Goal: Task Accomplishment & Management: Use online tool/utility

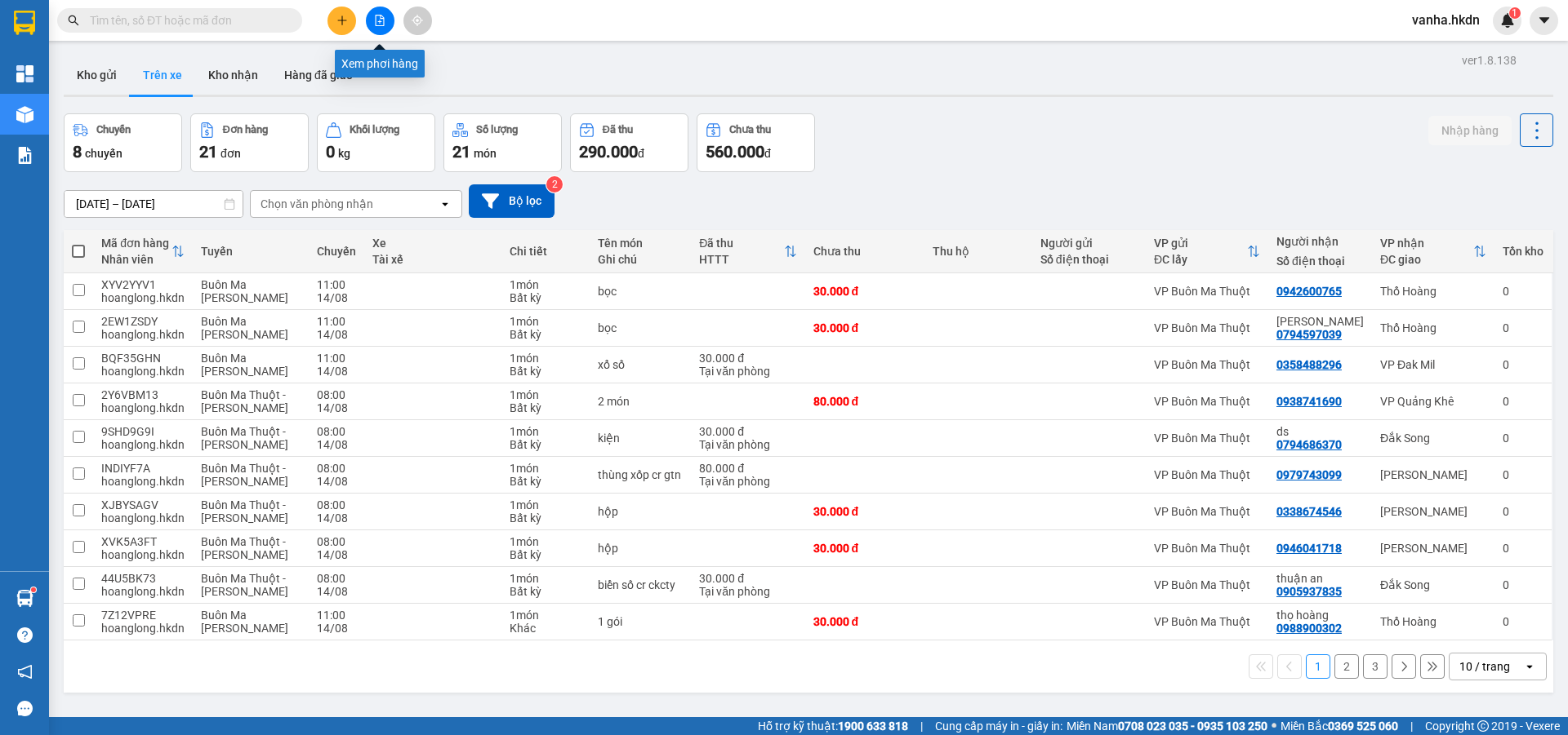
click at [381, 22] on icon "file-add" at bounding box center [379, 20] width 9 height 12
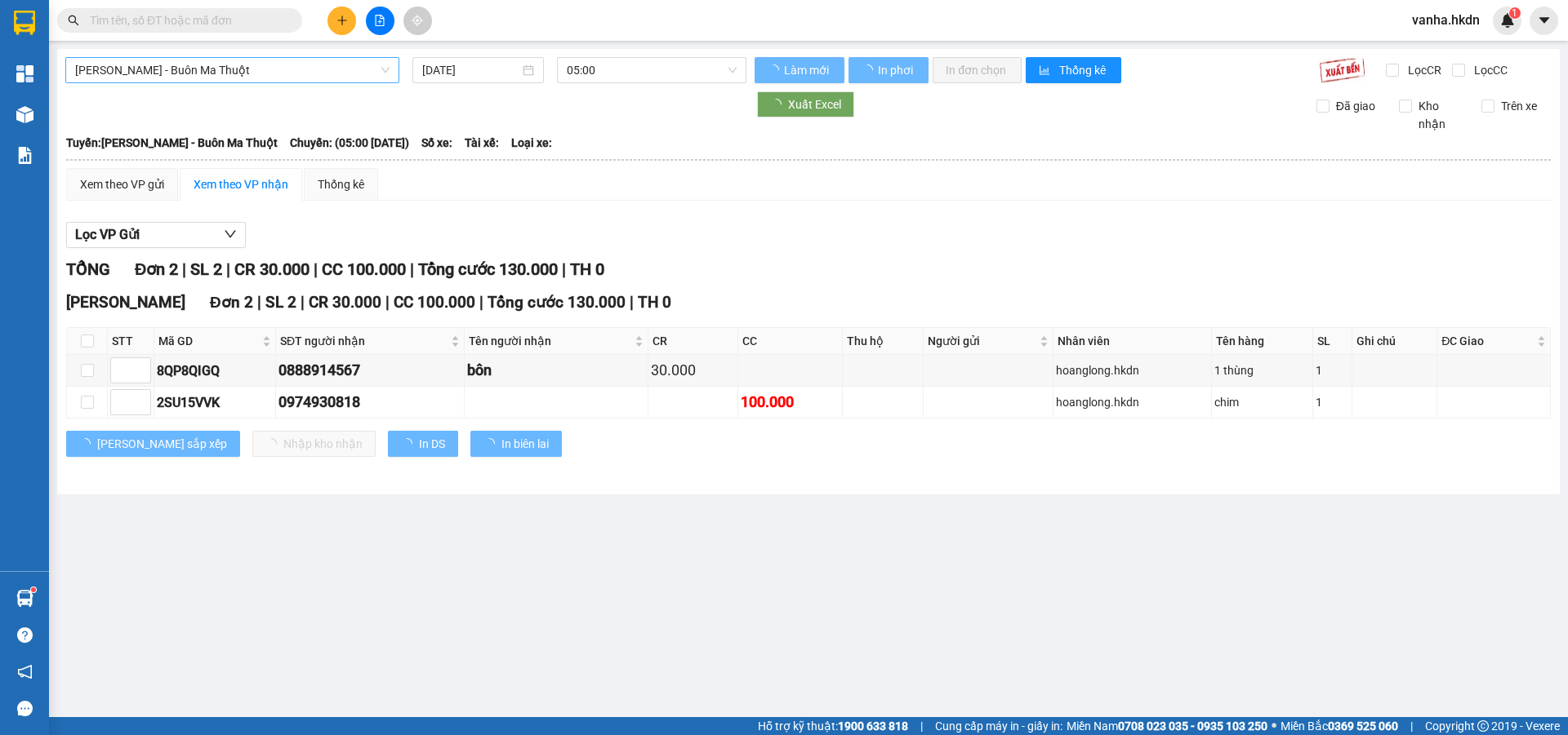
click at [258, 71] on span "[PERSON_NAME] - Buôn Ma Thuột" at bounding box center [232, 70] width 314 height 24
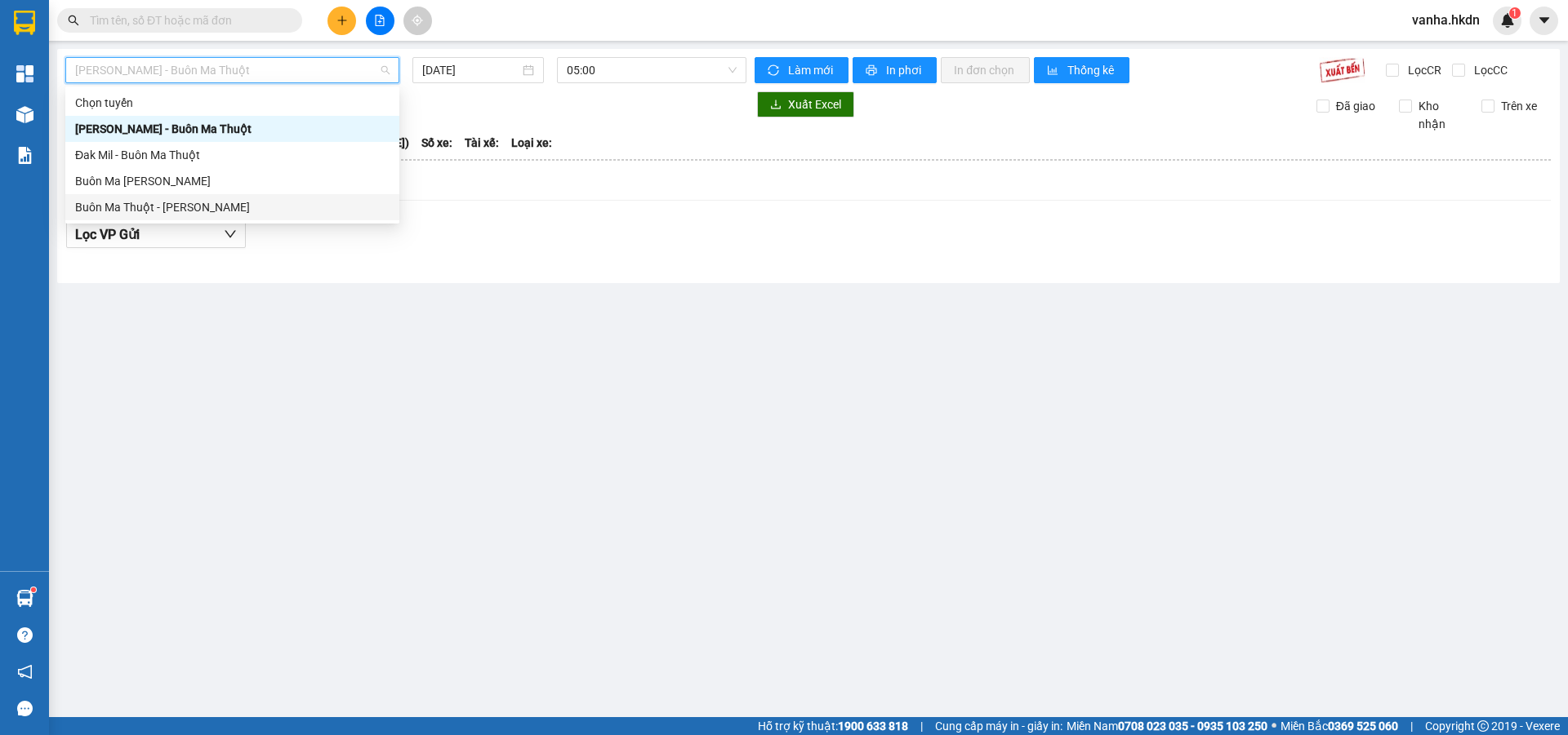
click at [173, 211] on div "Buôn Ma Thuột - [PERSON_NAME]" at bounding box center [232, 207] width 314 height 18
type input "[DATE]"
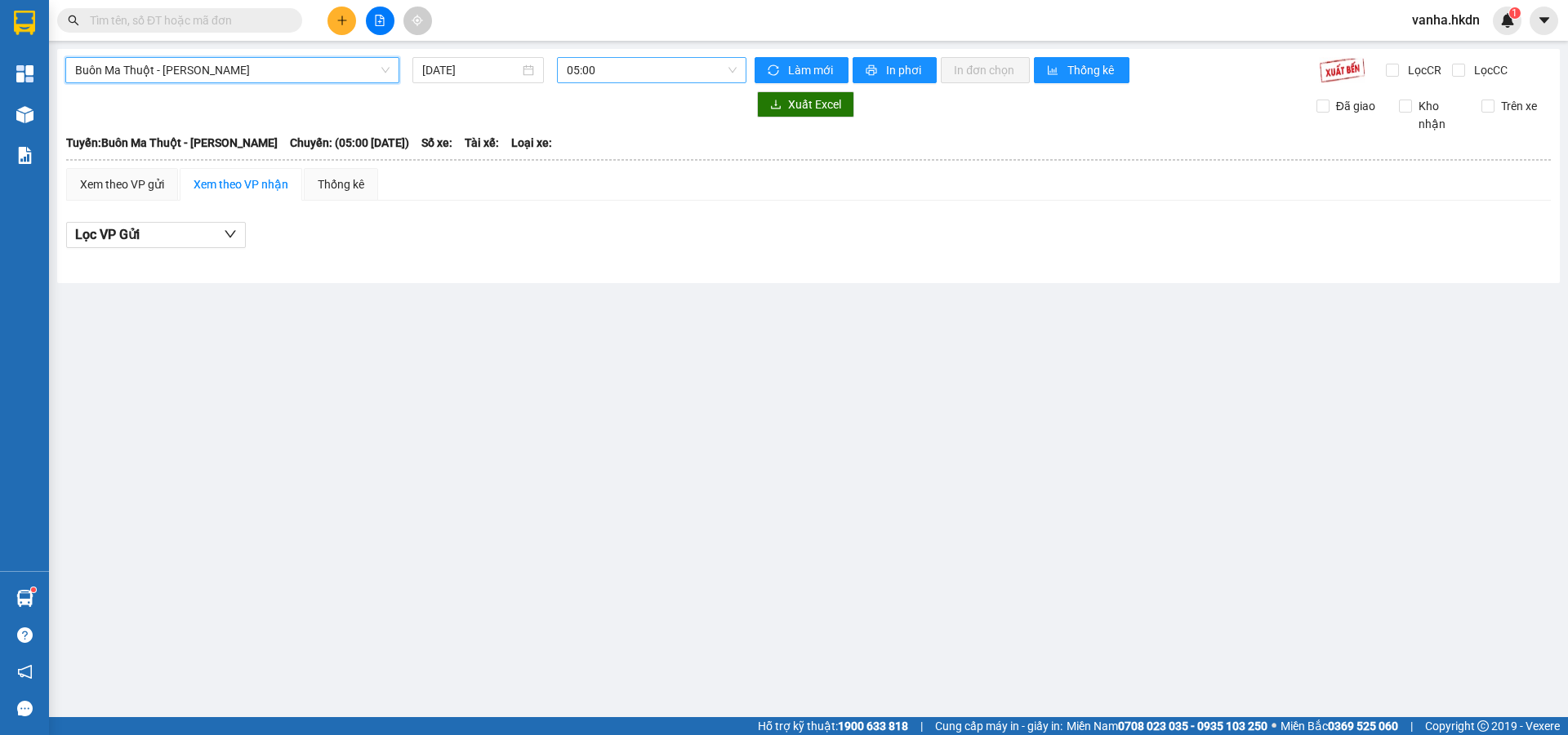
click at [644, 73] on span "05:00" at bounding box center [652, 70] width 170 height 24
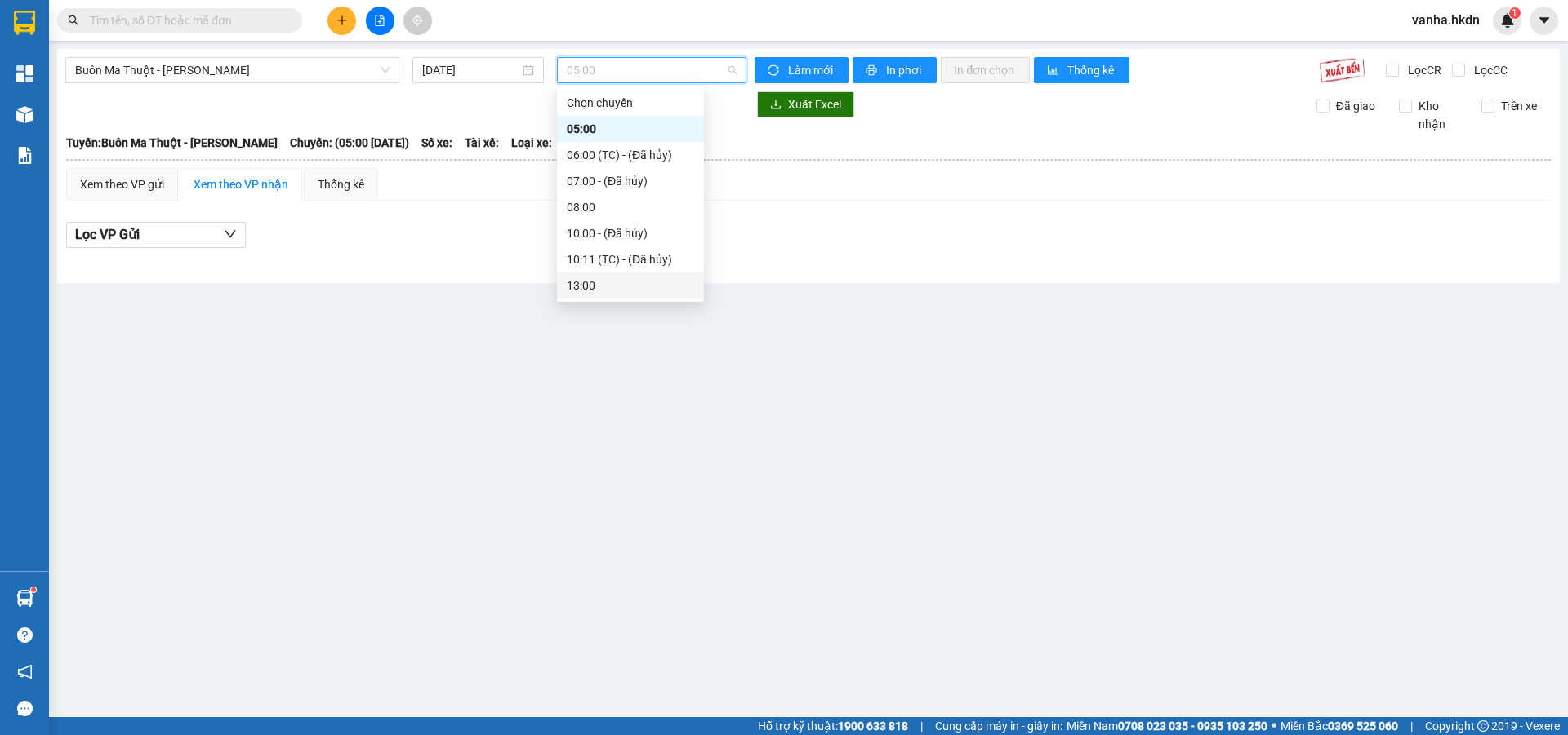
click at [586, 285] on div "13:00" at bounding box center [631, 285] width 128 height 18
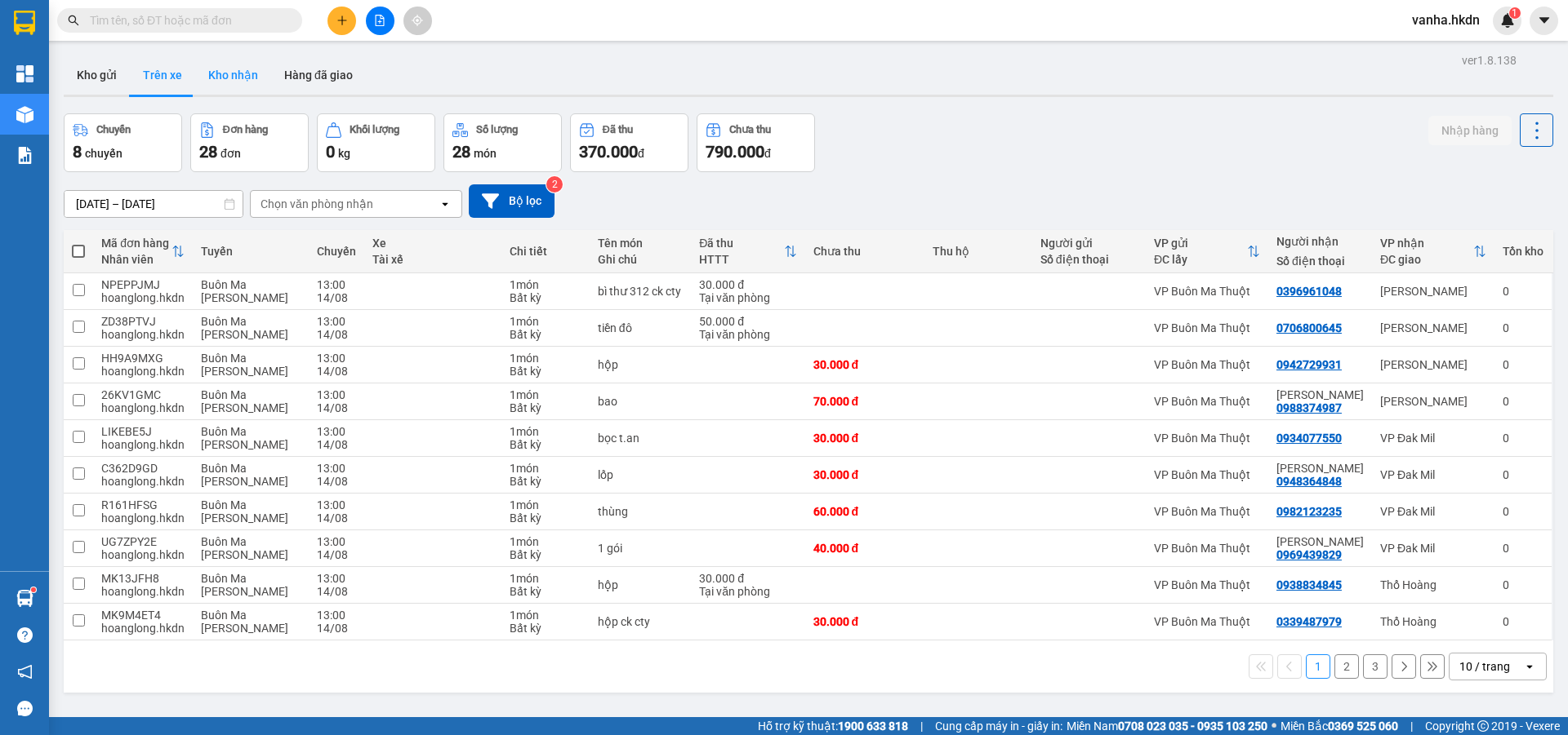
click at [230, 74] on button "Kho nhận" at bounding box center [233, 74] width 75 height 40
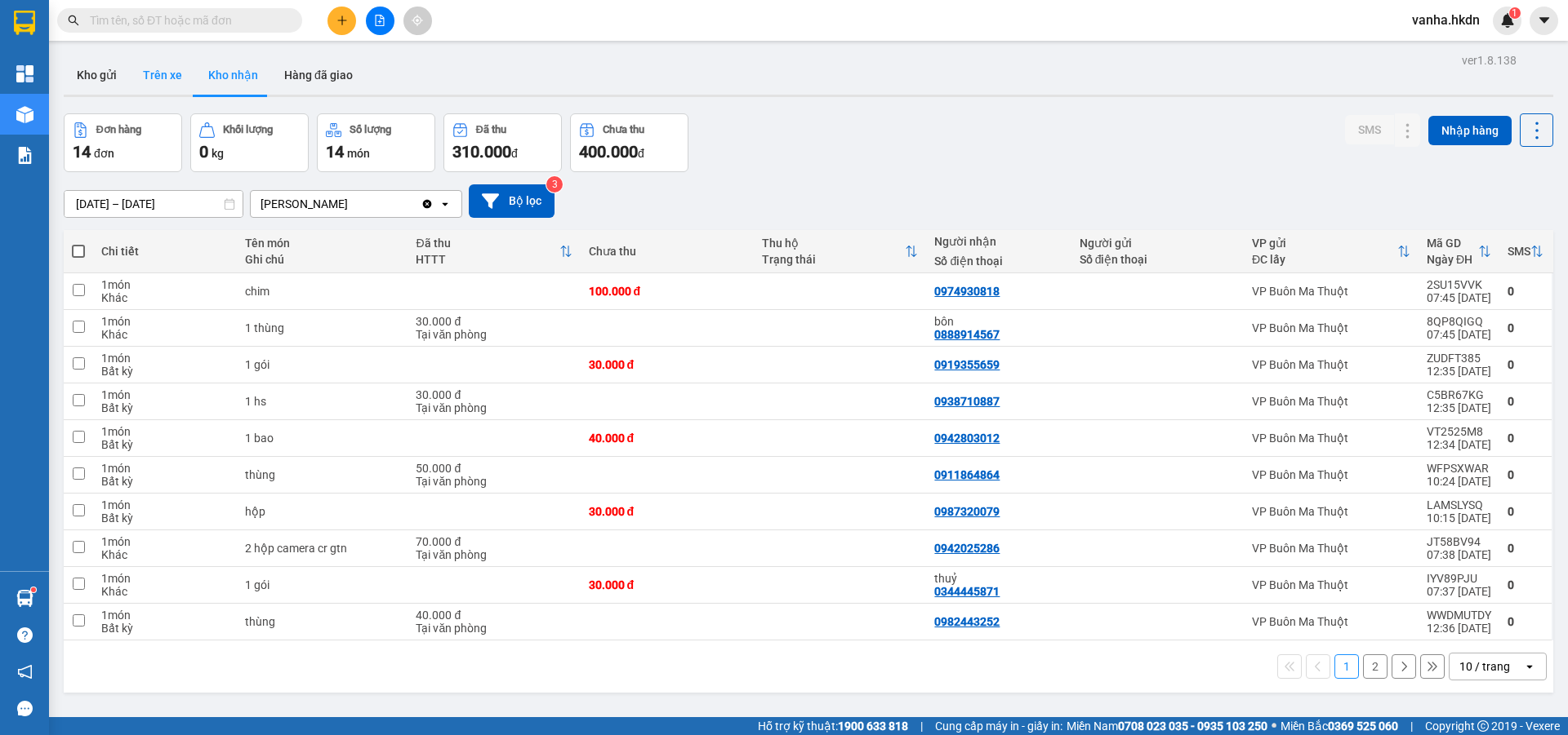
click at [167, 77] on button "Trên xe" at bounding box center [163, 74] width 66 height 40
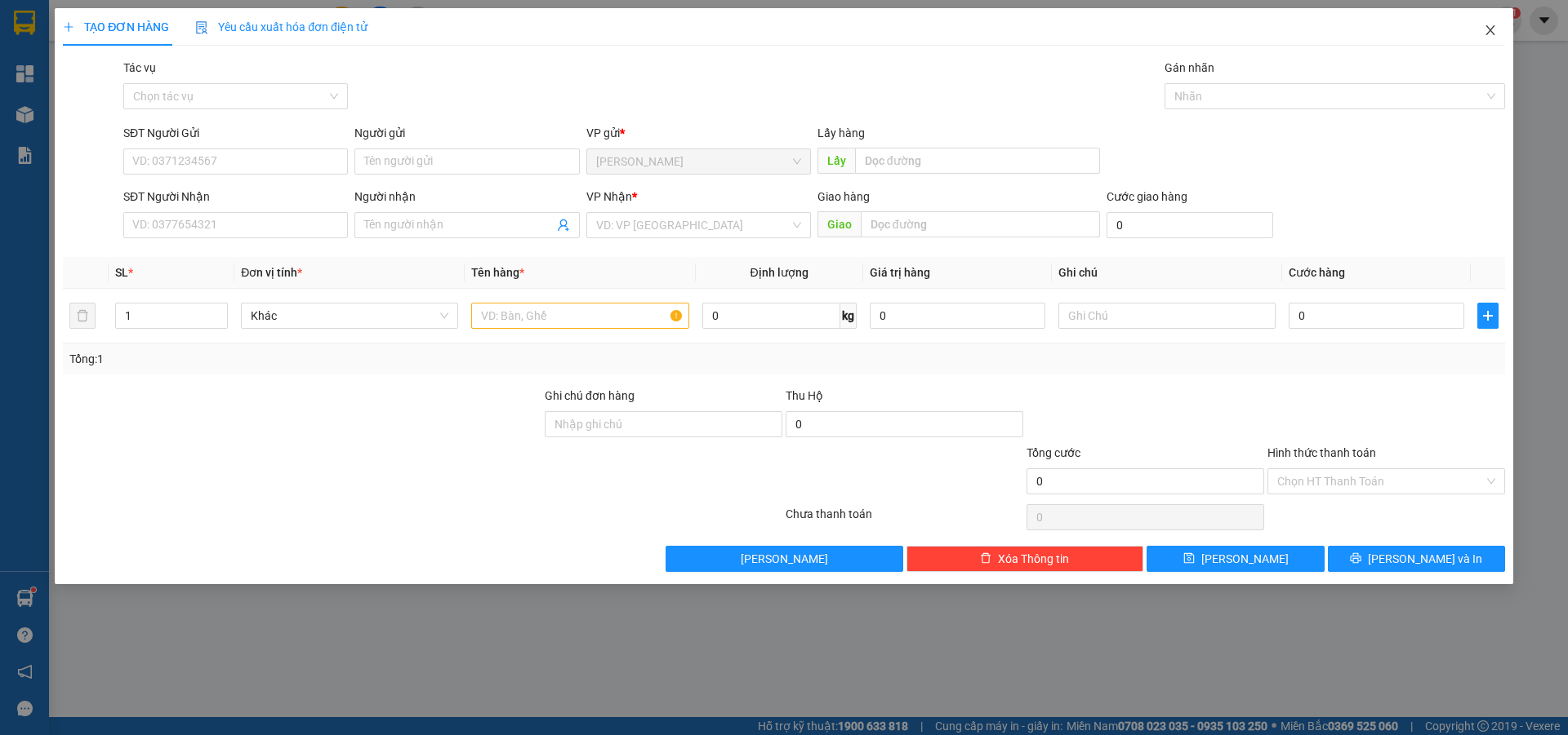
click at [1494, 29] on icon "close" at bounding box center [1491, 30] width 14 height 14
click at [1492, 29] on icon "close" at bounding box center [1489, 30] width 9 height 10
click at [1492, 31] on icon "close" at bounding box center [1491, 30] width 14 height 14
